Goal: Information Seeking & Learning: Learn about a topic

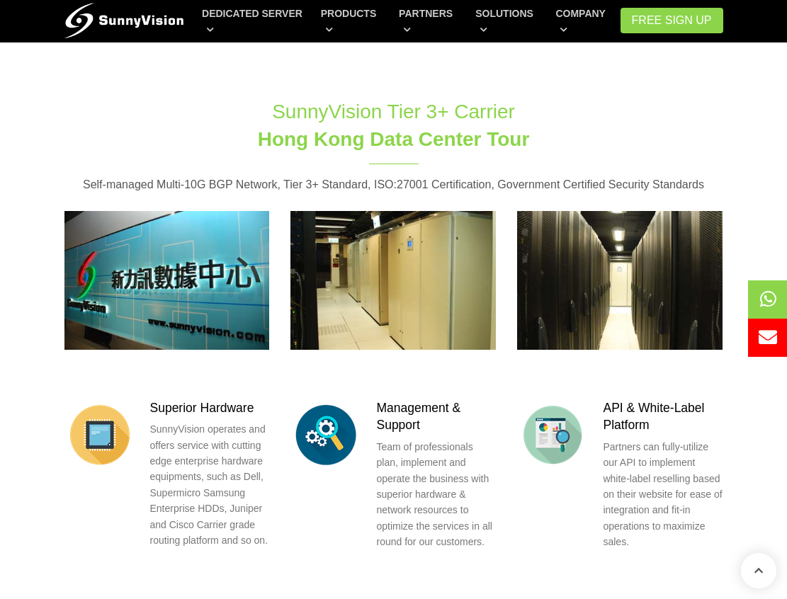
scroll to position [1629, 0]
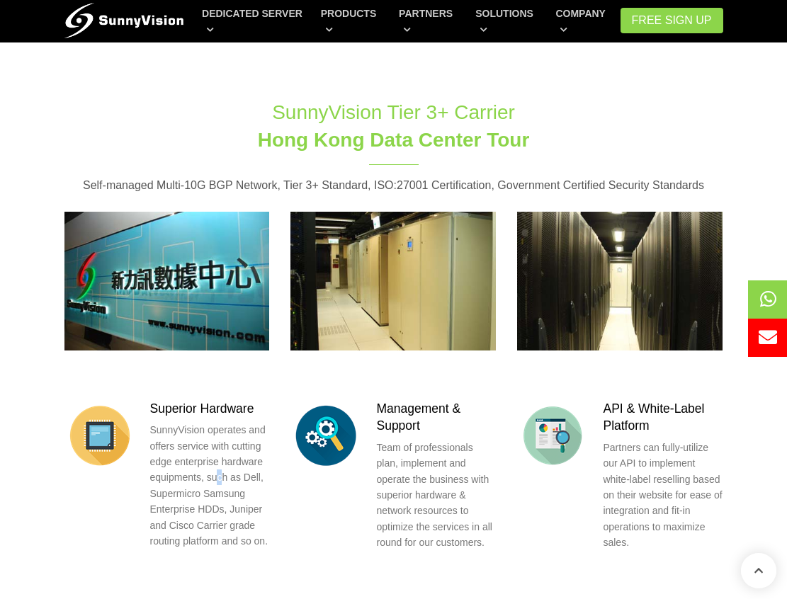
click at [218, 451] on p "SunnyVision operates and offers service with cutting edge enterprise hardware e…" at bounding box center [210, 485] width 120 height 127
click at [183, 463] on p "SunnyVision operates and offers service with cutting edge enterprise hardware e…" at bounding box center [210, 485] width 120 height 127
click at [205, 463] on p "SunnyVision operates and offers service with cutting edge enterprise hardware e…" at bounding box center [210, 485] width 120 height 127
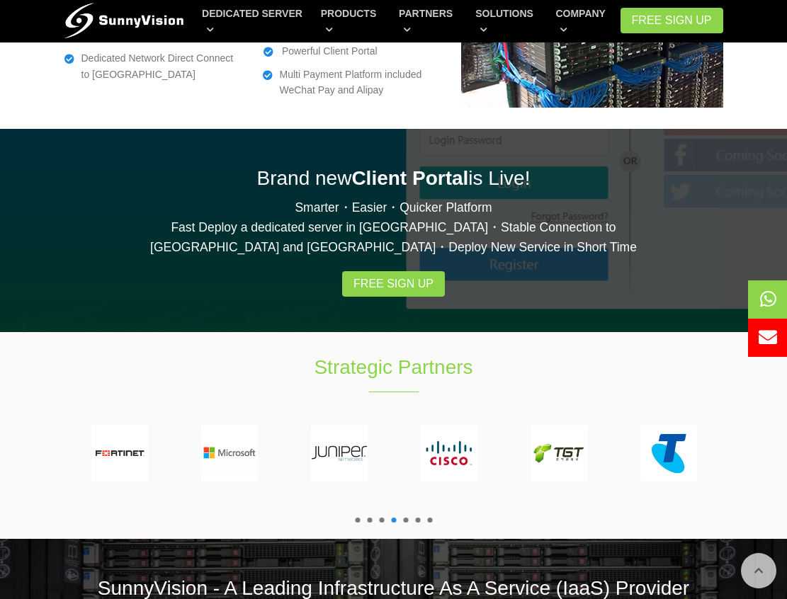
scroll to position [2621, 0]
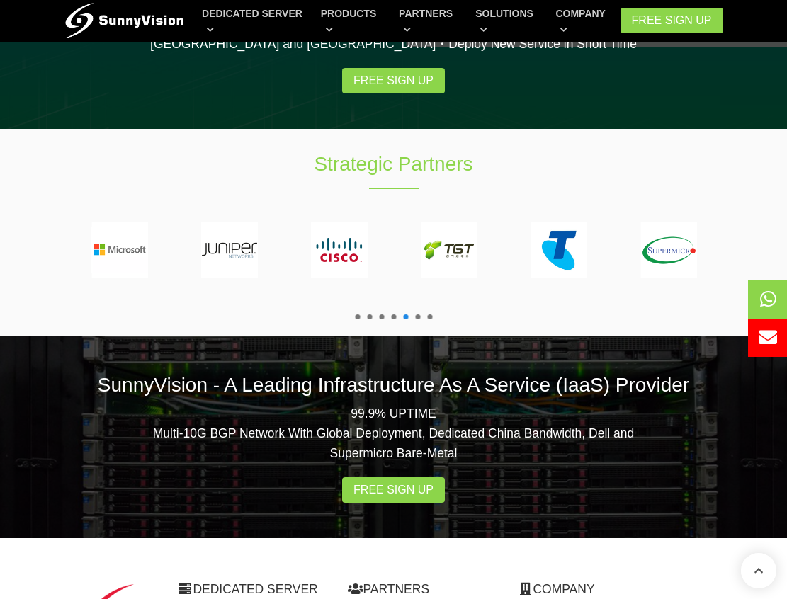
click at [417, 314] on span at bounding box center [417, 316] width 5 height 5
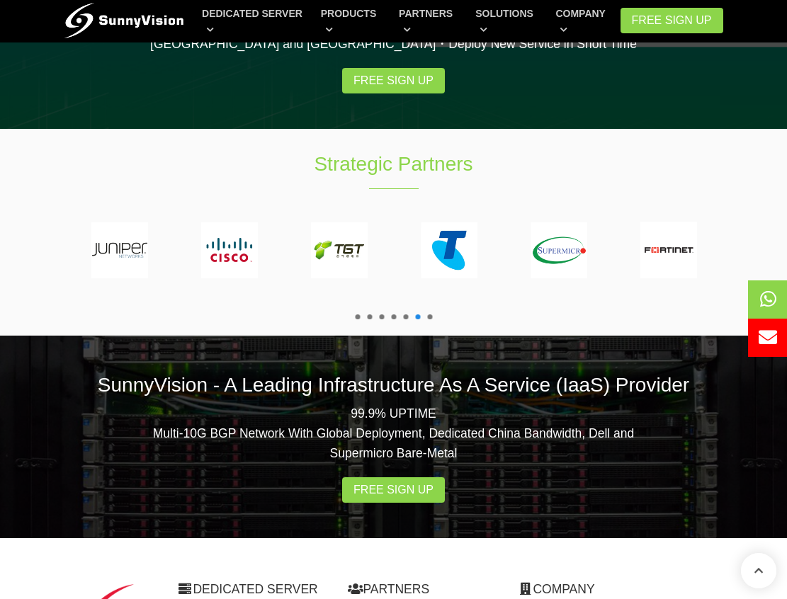
click at [430, 314] on span at bounding box center [429, 316] width 5 height 5
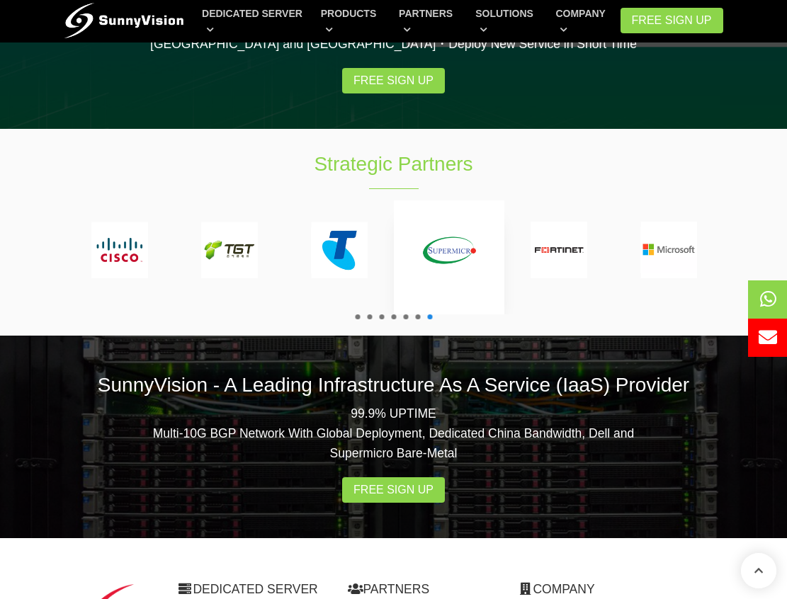
click at [420, 248] on div at bounding box center [449, 257] width 110 height 114
click at [402, 248] on div at bounding box center [449, 257] width 110 height 114
click at [358, 248] on div at bounding box center [339, 257] width 110 height 114
click at [355, 314] on span at bounding box center [357, 316] width 5 height 5
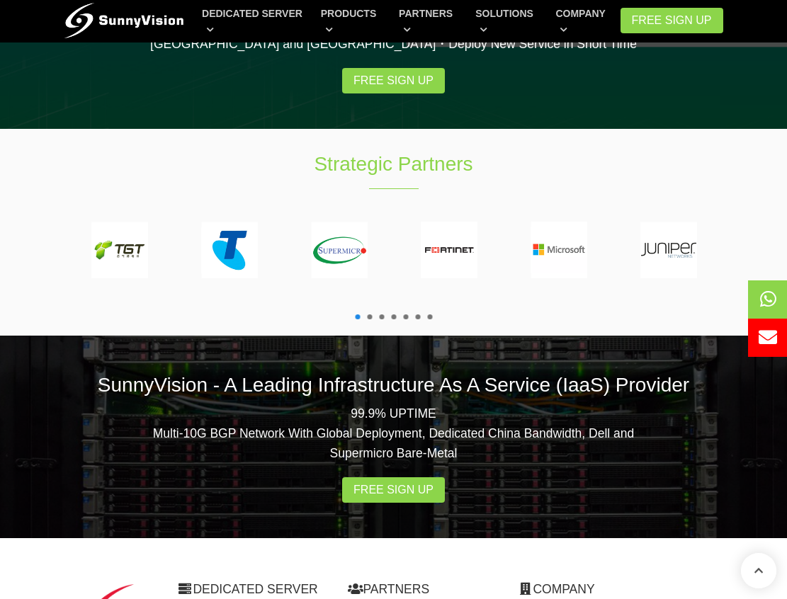
click at [370, 314] on span at bounding box center [369, 316] width 5 height 5
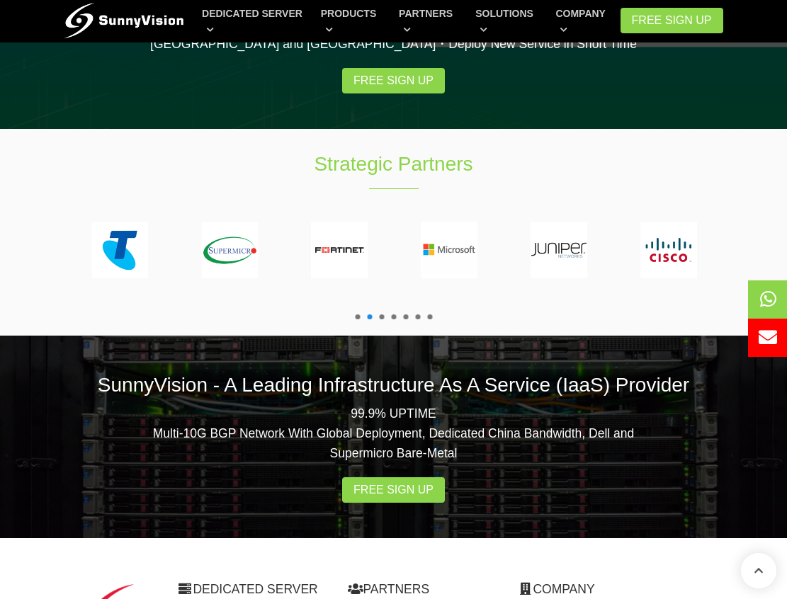
click at [382, 314] on span at bounding box center [381, 316] width 5 height 5
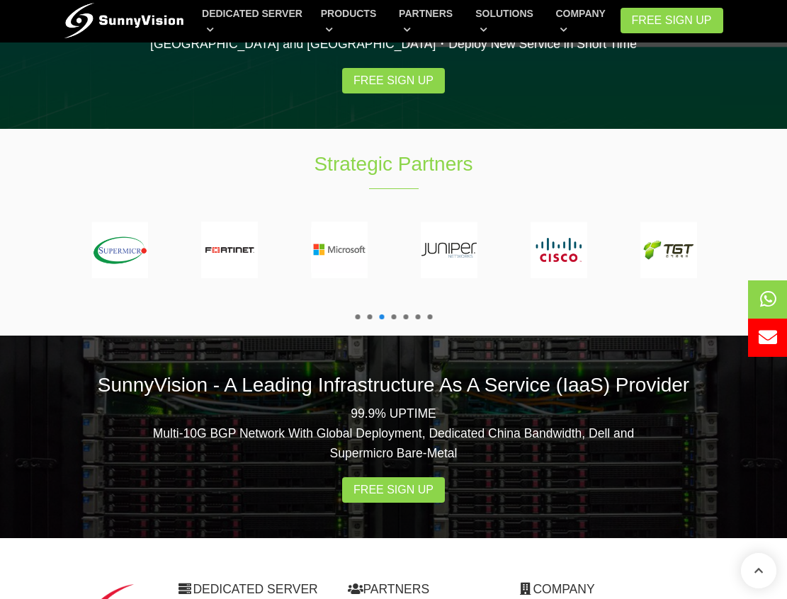
click at [395, 314] on span at bounding box center [393, 316] width 5 height 5
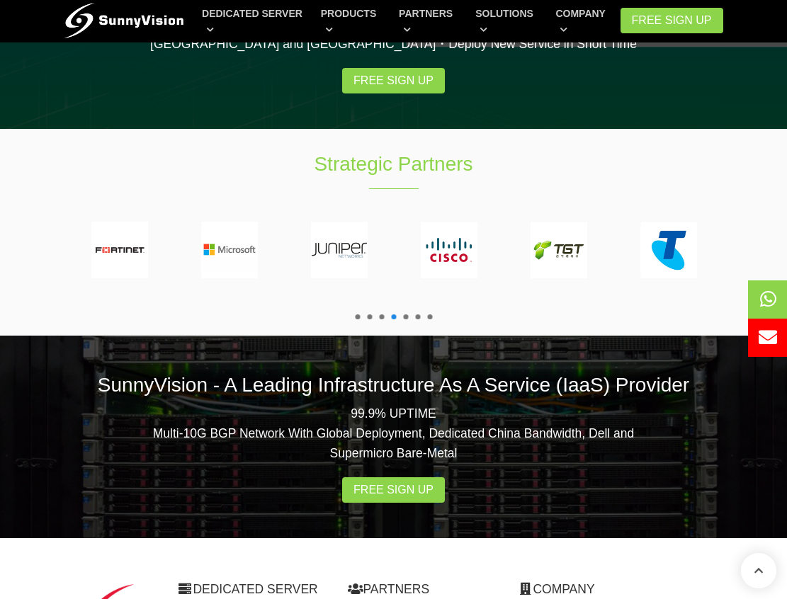
click at [404, 314] on span at bounding box center [405, 316] width 5 height 5
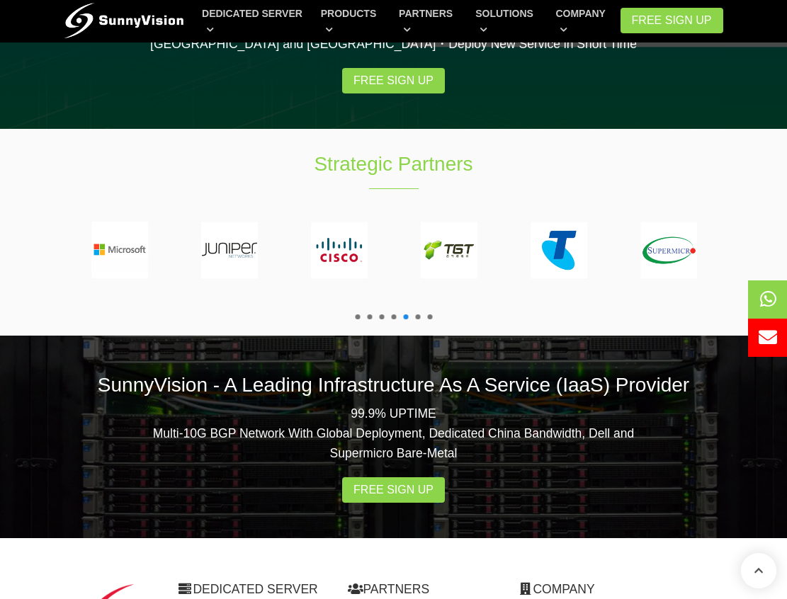
click at [414, 314] on ul at bounding box center [393, 316] width 84 height 5
click at [402, 314] on ul at bounding box center [393, 316] width 84 height 5
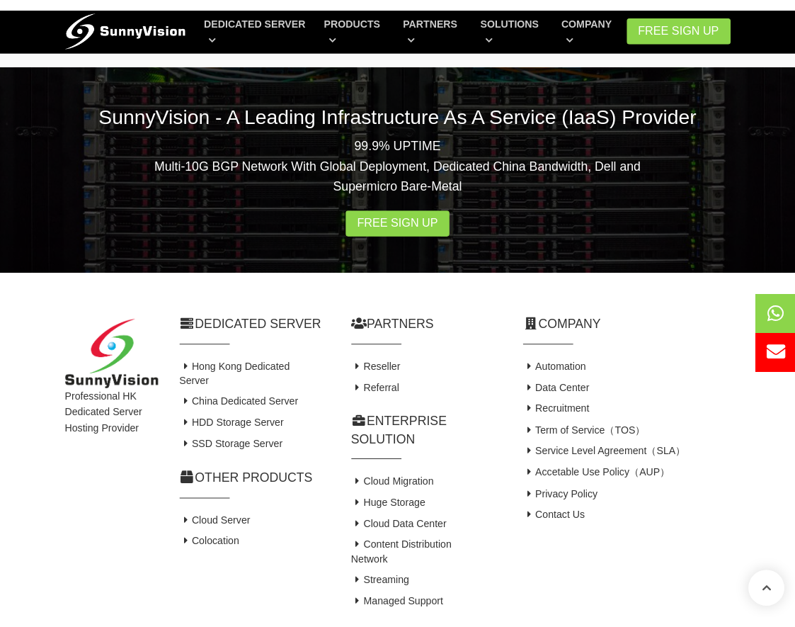
scroll to position [2904, 0]
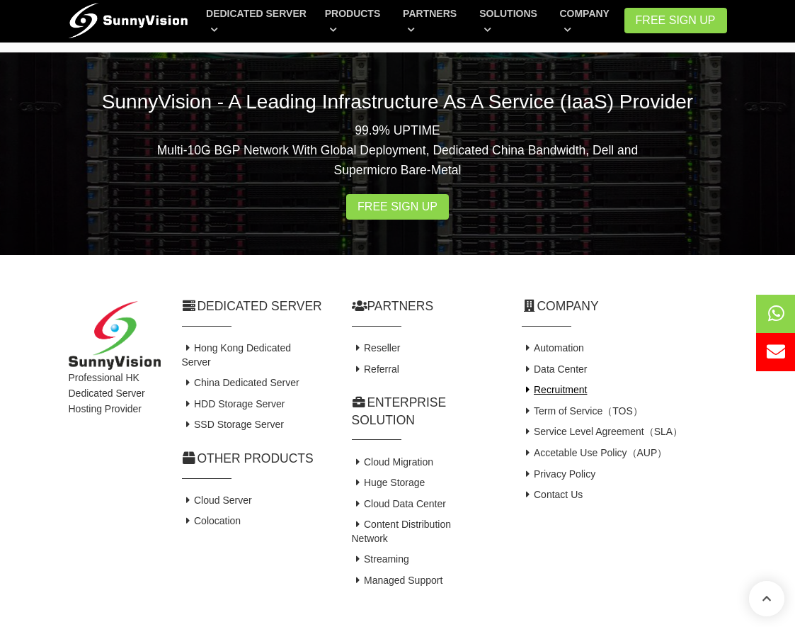
click at [557, 384] on link "Recruitment" at bounding box center [555, 389] width 66 height 11
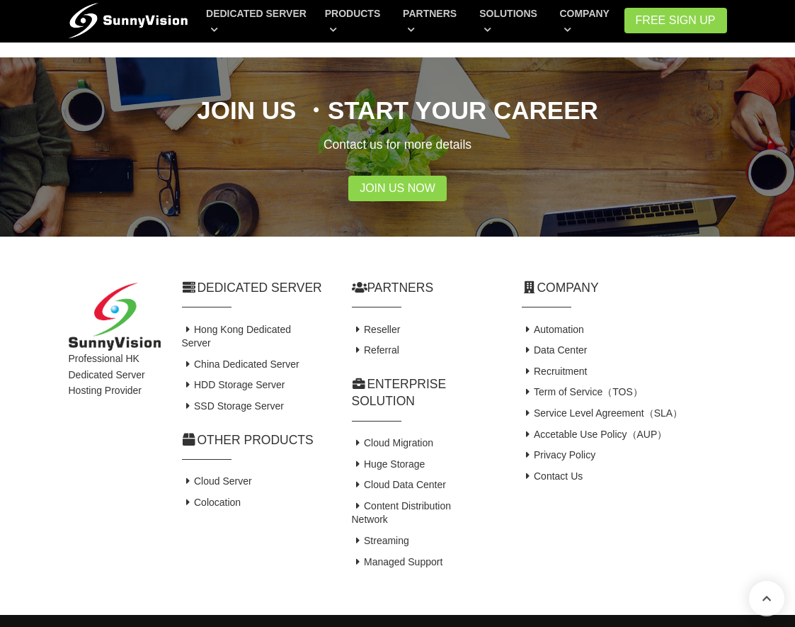
scroll to position [452, 0]
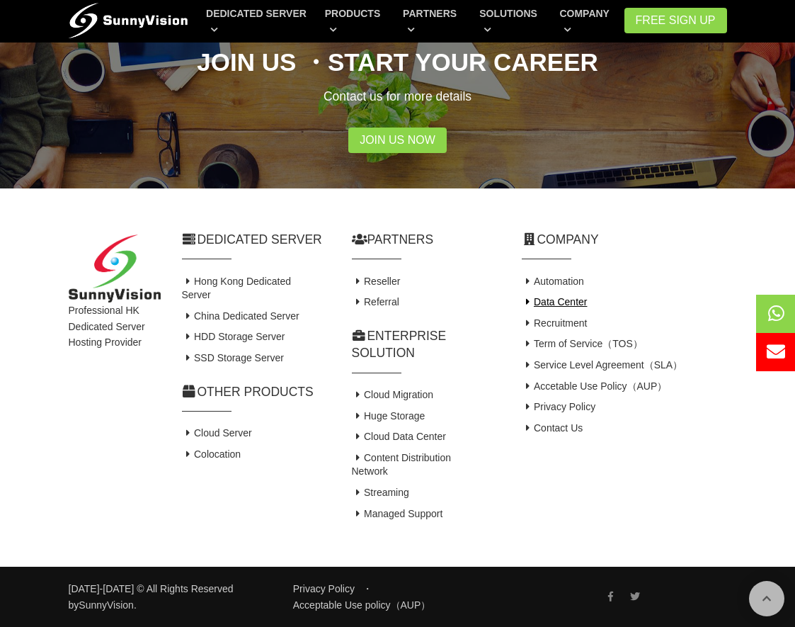
click at [543, 302] on link "Data Center" at bounding box center [555, 301] width 66 height 11
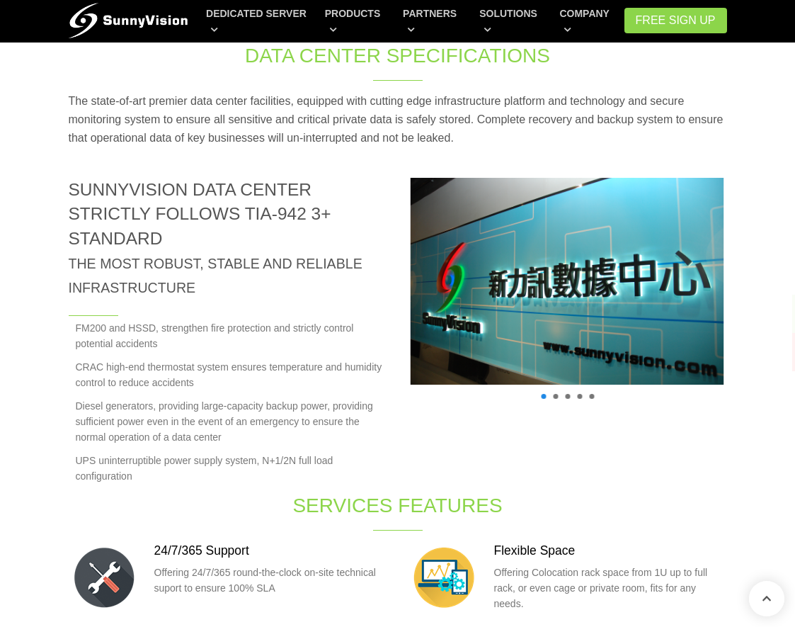
scroll to position [708, 0]
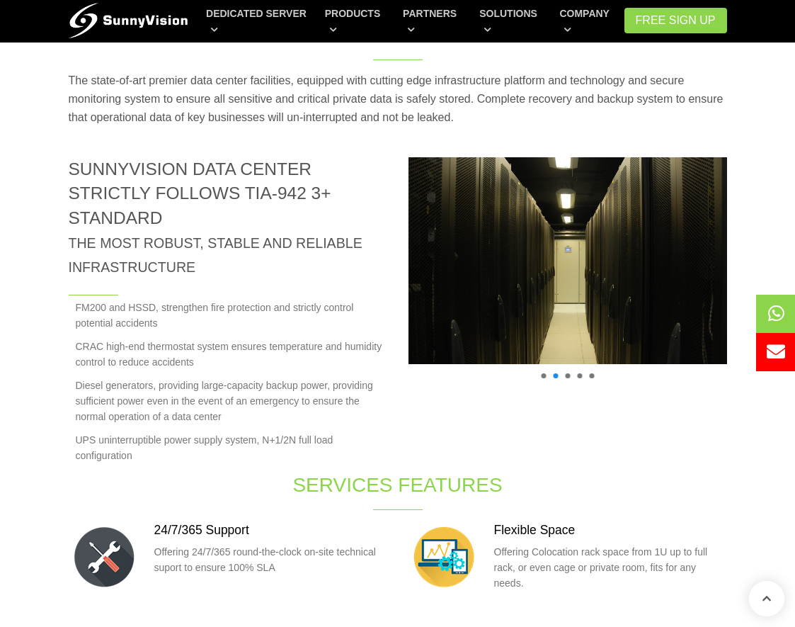
click at [665, 285] on img at bounding box center [567, 260] width 341 height 227
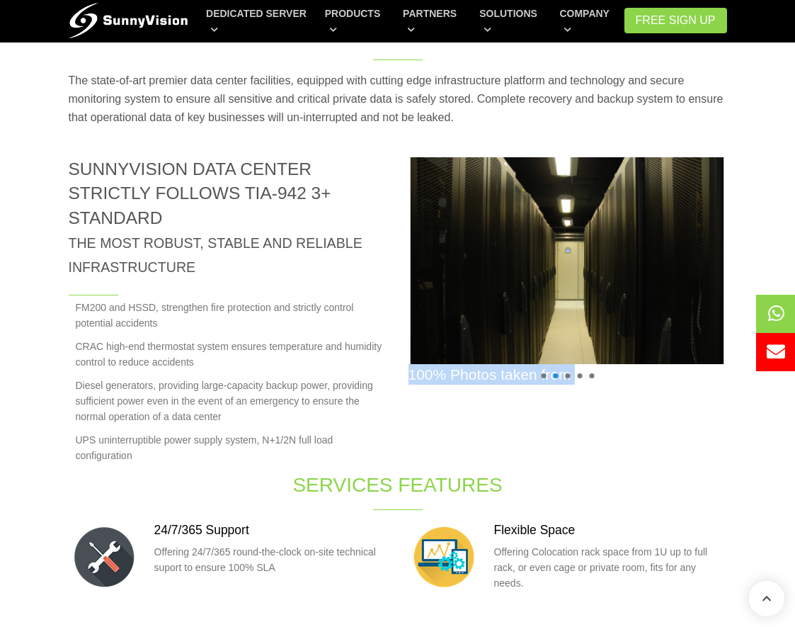
click at [577, 378] on div "100% Photos taken from actual on-site data center" at bounding box center [568, 306] width 340 height 299
drag, startPoint x: 577, startPoint y: 378, endPoint x: 569, endPoint y: 376, distance: 7.9
click at [569, 376] on span at bounding box center [567, 375] width 5 height 5
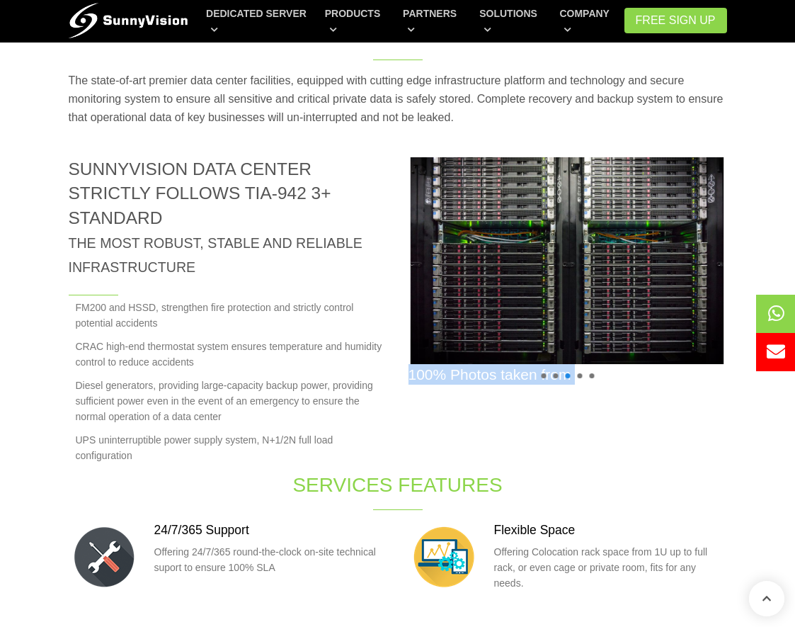
click at [582, 377] on ul at bounding box center [568, 375] width 60 height 5
